Goal: Information Seeking & Learning: Learn about a topic

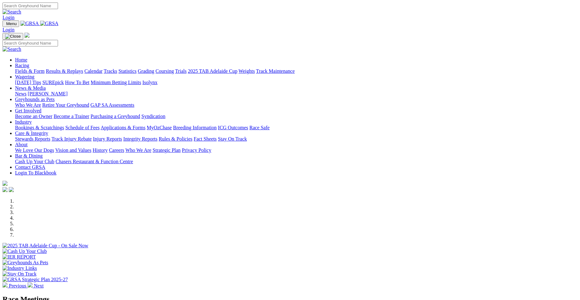
select select "WA"
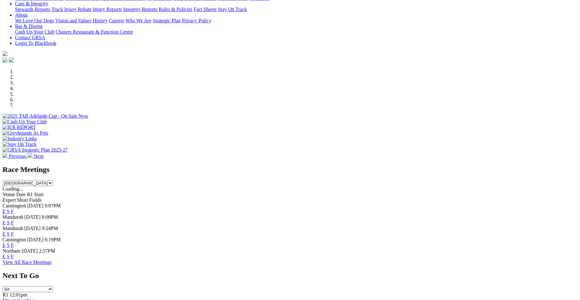
scroll to position [138, 0]
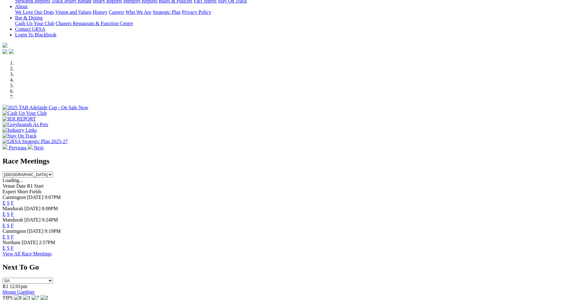
click at [6, 200] on link "E" at bounding box center [4, 202] width 3 height 5
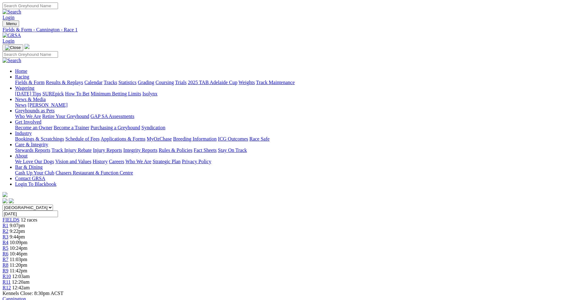
click at [8, 239] on span "R4" at bounding box center [6, 241] width 6 height 5
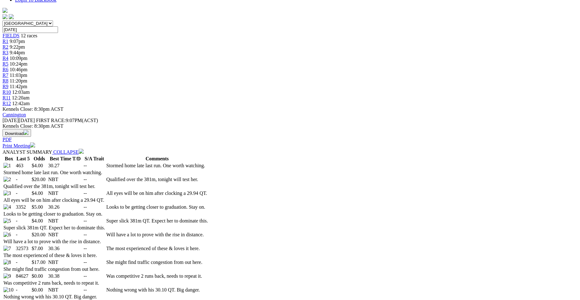
scroll to position [205, 0]
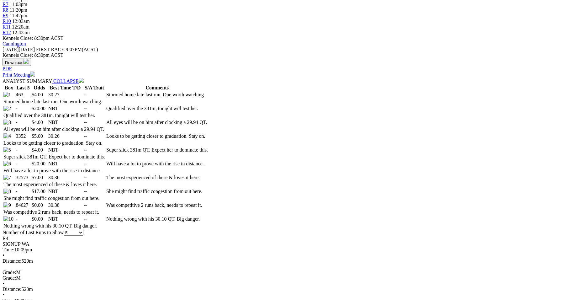
scroll to position [267, 0]
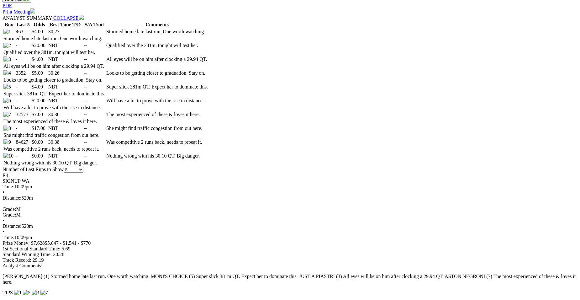
scroll to position [322, 0]
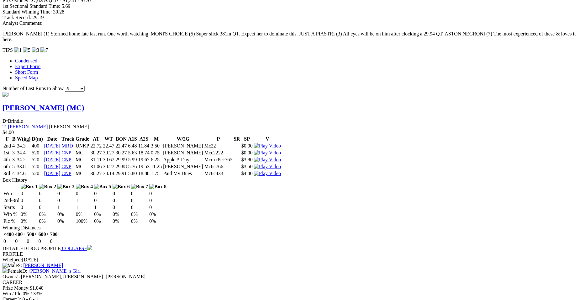
scroll to position [531, 0]
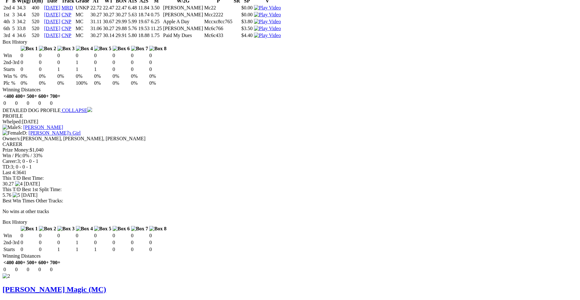
scroll to position [715, 0]
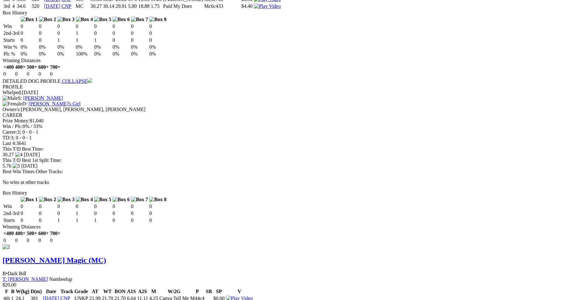
scroll to position [740, 0]
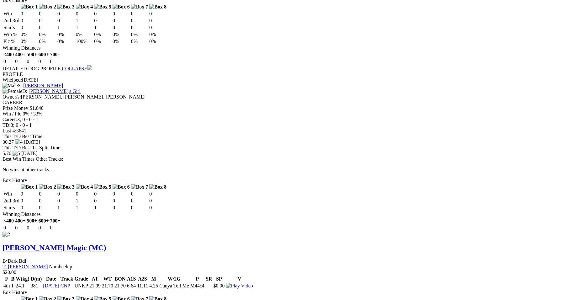
drag, startPoint x: 573, startPoint y: 35, endPoint x: 570, endPoint y: 30, distance: 5.3
drag, startPoint x: 570, startPoint y: 28, endPoint x: 570, endPoint y: 23, distance: 5.0
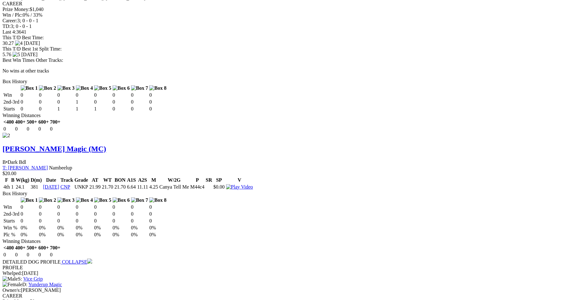
scroll to position [851, 0]
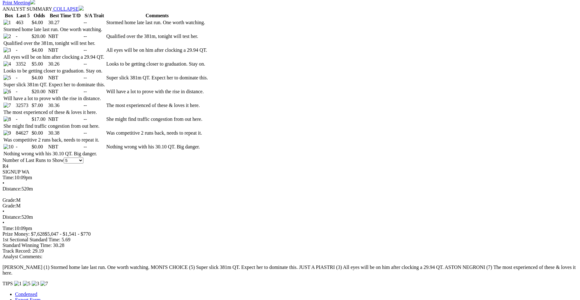
scroll to position [65, 0]
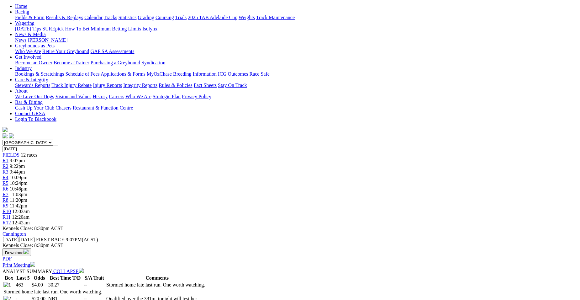
click at [25, 158] on span "9:07pm" at bounding box center [17, 160] width 15 height 5
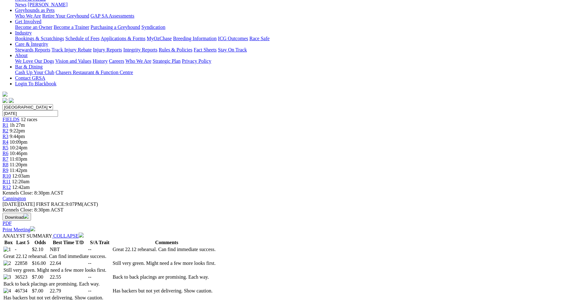
scroll to position [113, 0]
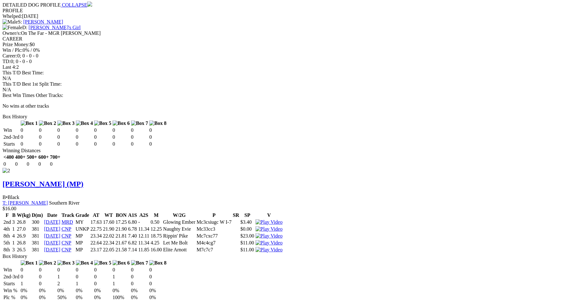
scroll to position [752, 0]
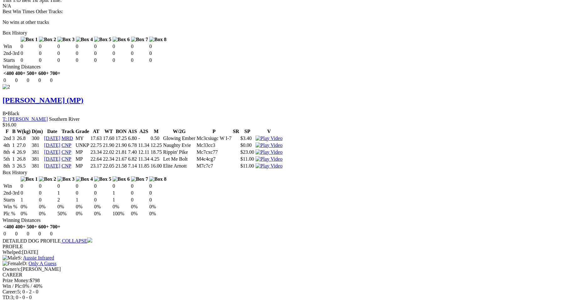
scroll to position [852, 0]
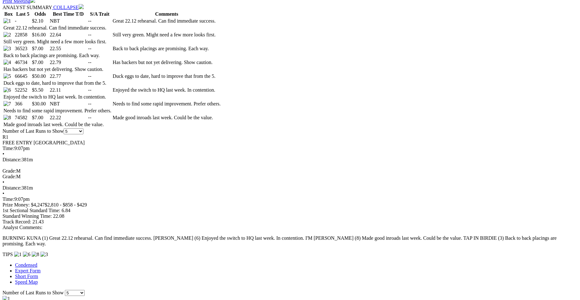
scroll to position [66, 0]
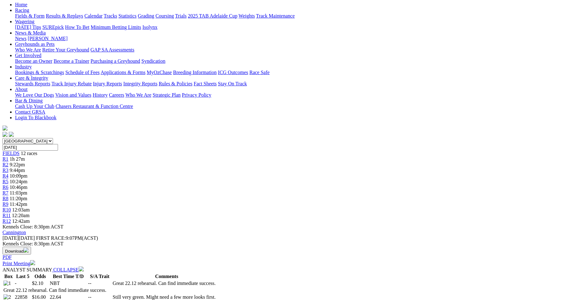
click at [25, 162] on span "9:22pm" at bounding box center [17, 164] width 15 height 5
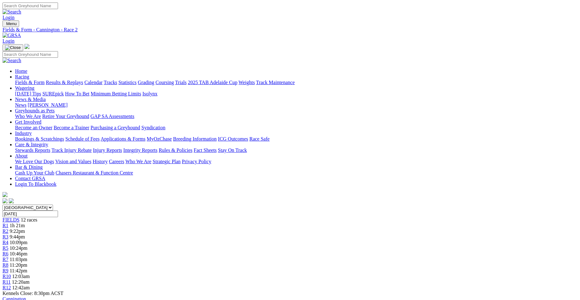
click at [25, 223] on span "1h 21m" at bounding box center [17, 225] width 15 height 5
click at [25, 228] on span "9:22pm" at bounding box center [17, 230] width 15 height 5
click at [8, 223] on link "R1" at bounding box center [6, 225] width 6 height 5
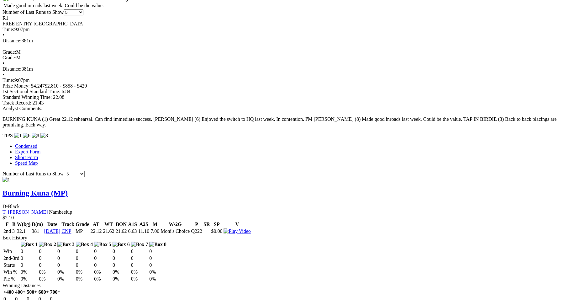
scroll to position [472, 0]
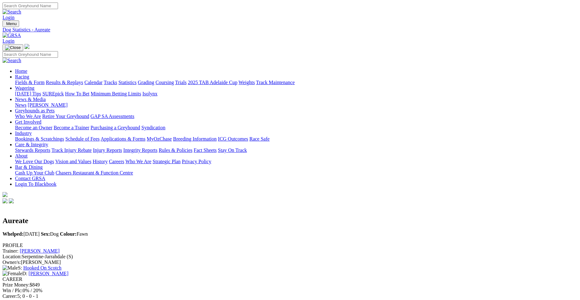
click at [114, 248] on div "Trainer: [PERSON_NAME] Location: [GEOGRAPHIC_DATA] (S)" at bounding box center [290, 253] width 575 height 11
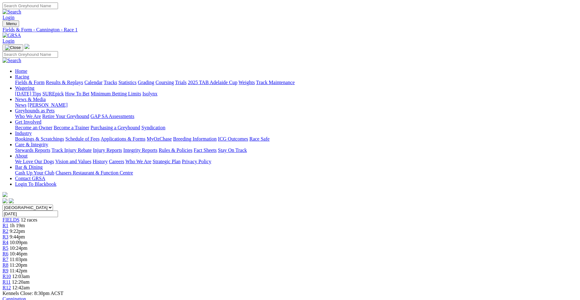
click at [28, 239] on span "10:09pm" at bounding box center [19, 241] width 18 height 5
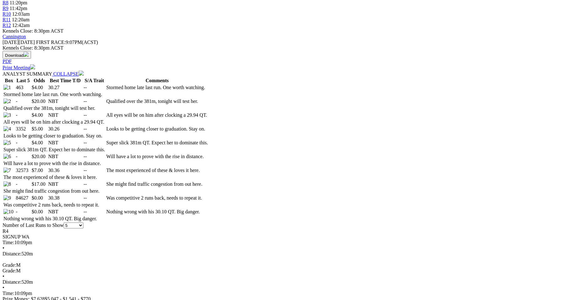
scroll to position [524, 0]
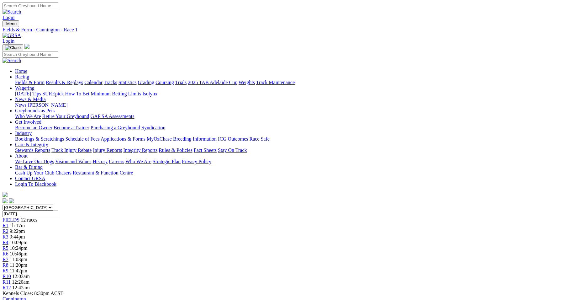
click at [8, 228] on link "R2" at bounding box center [6, 230] width 6 height 5
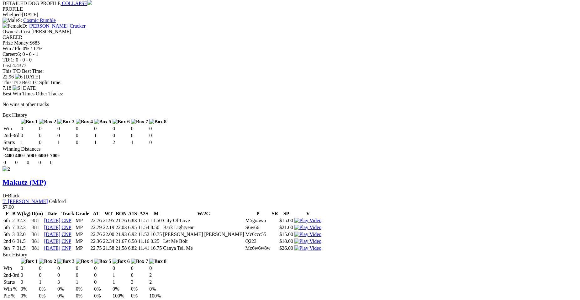
scroll to position [781, 0]
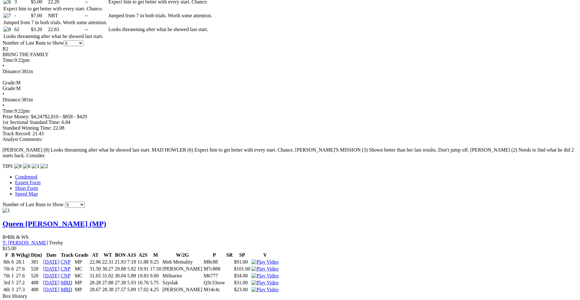
scroll to position [679, 0]
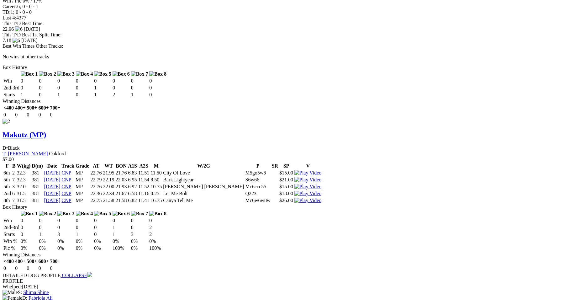
scroll to position [846, 0]
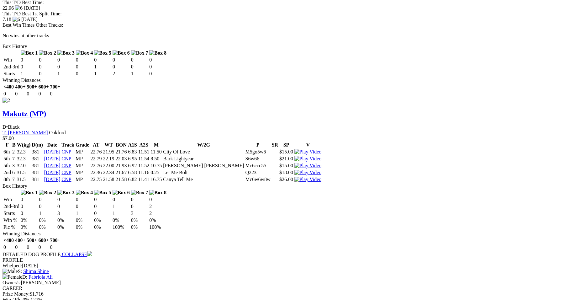
drag, startPoint x: 19, startPoint y: 58, endPoint x: 22, endPoint y: 60, distance: 3.5
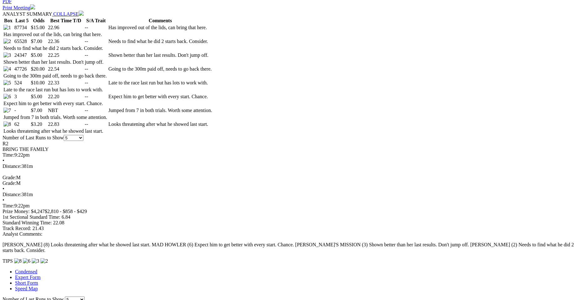
scroll to position [60, 0]
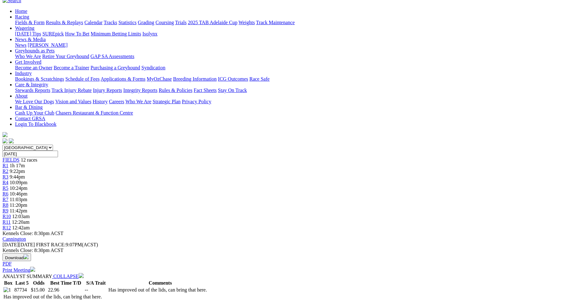
click at [25, 174] on span "9:44pm" at bounding box center [17, 176] width 15 height 5
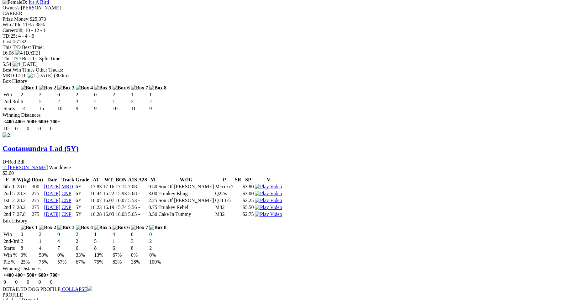
scroll to position [826, 0]
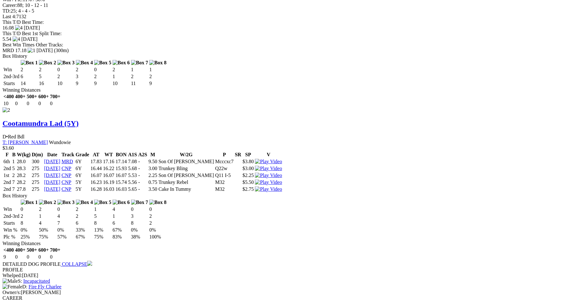
drag, startPoint x: 584, startPoint y: 297, endPoint x: 291, endPoint y: 253, distance: 296.6
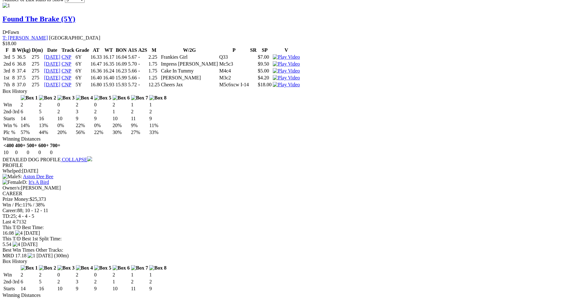
scroll to position [617, 0]
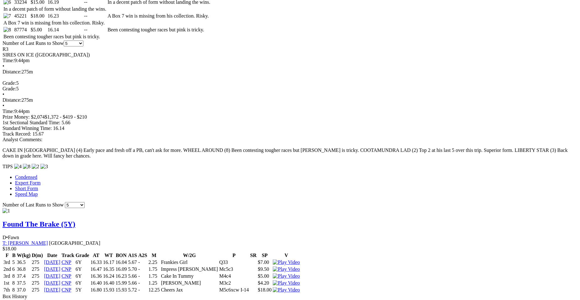
scroll to position [370, 0]
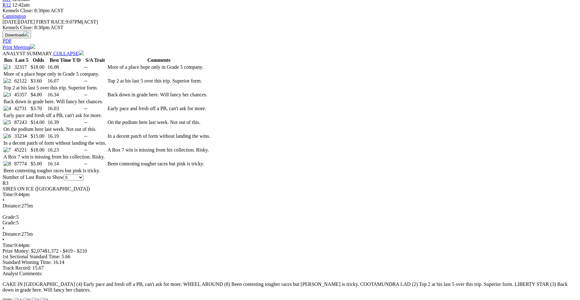
scroll to position [274, 0]
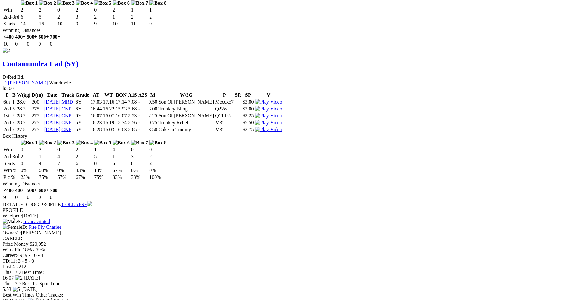
scroll to position [906, 0]
